Goal: Check status: Check status

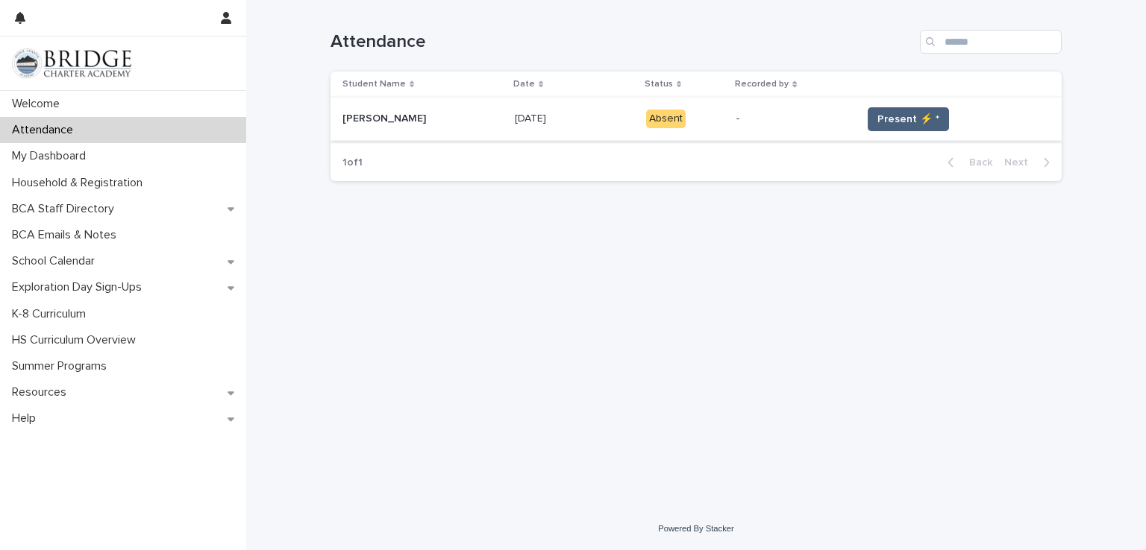
click at [913, 116] on span "Present ⚡ *" at bounding box center [908, 119] width 62 height 15
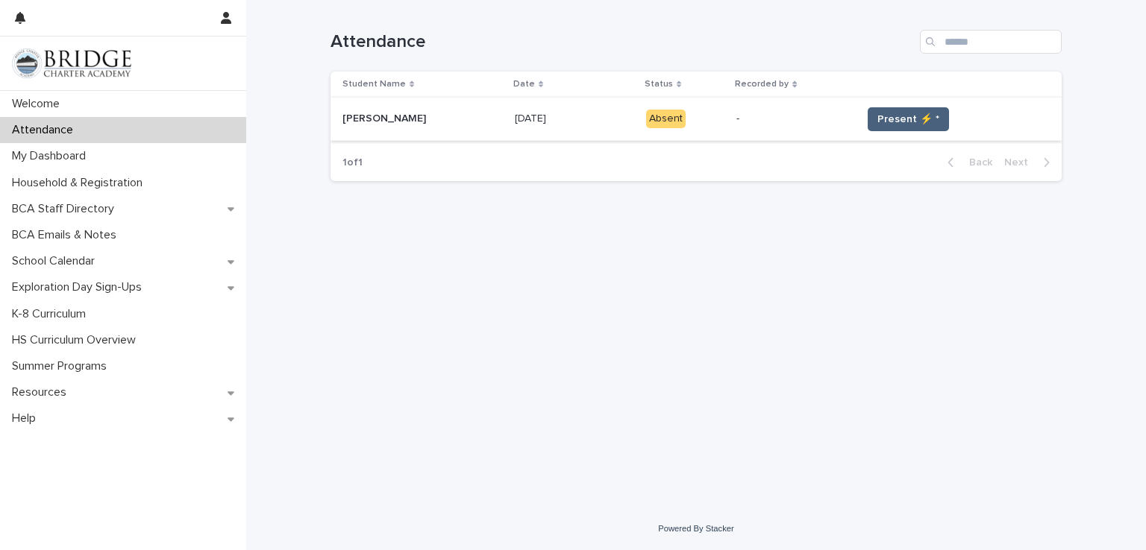
click at [913, 116] on span "Present ⚡ *" at bounding box center [908, 119] width 62 height 15
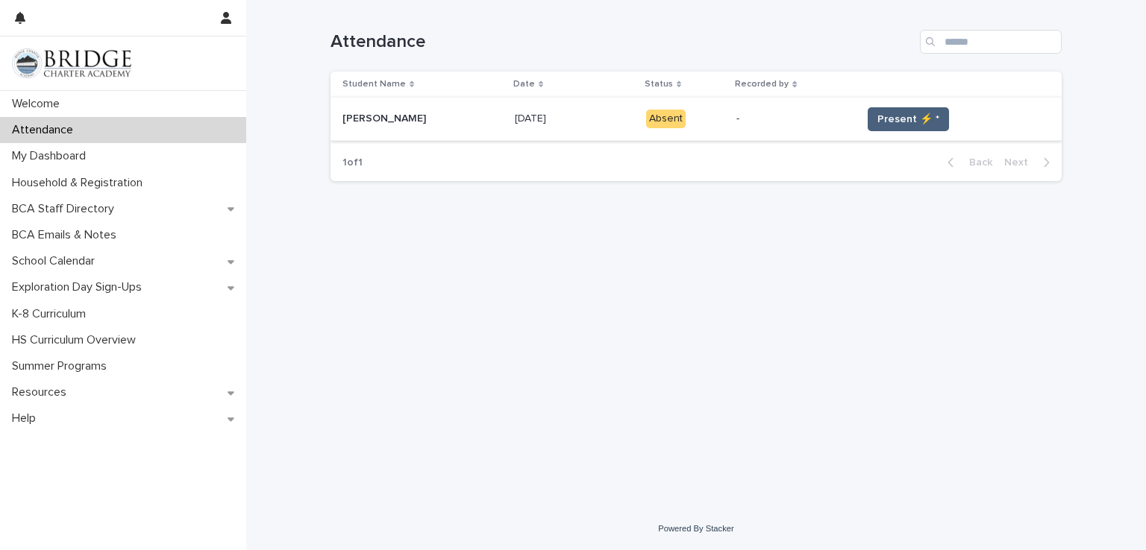
click at [901, 114] on span "Present ⚡ *" at bounding box center [908, 119] width 62 height 15
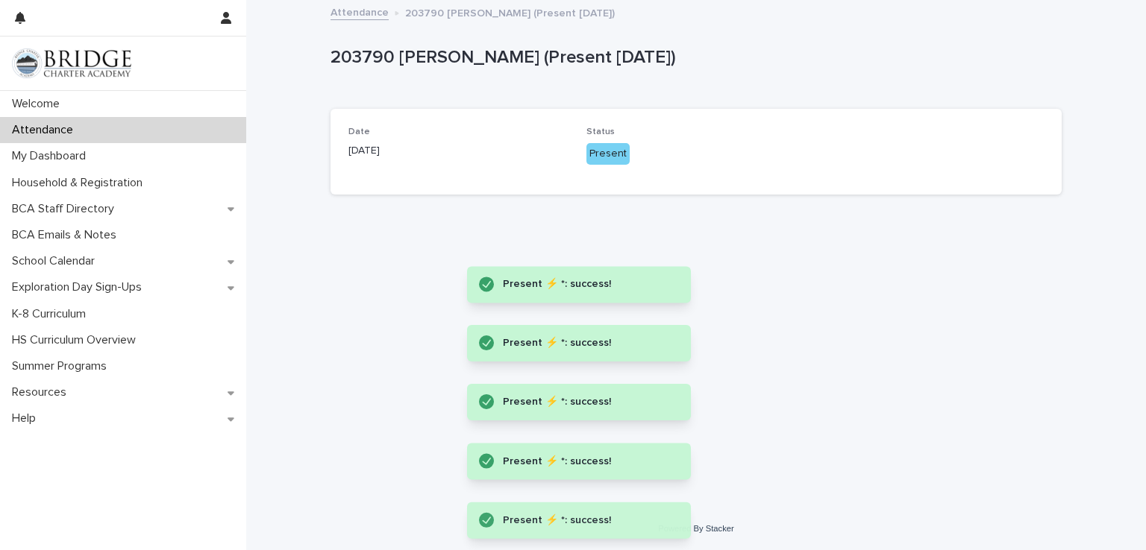
click at [820, 172] on div "Date [DATE] Status Present" at bounding box center [695, 152] width 695 height 50
